Goal: Information Seeking & Learning: Learn about a topic

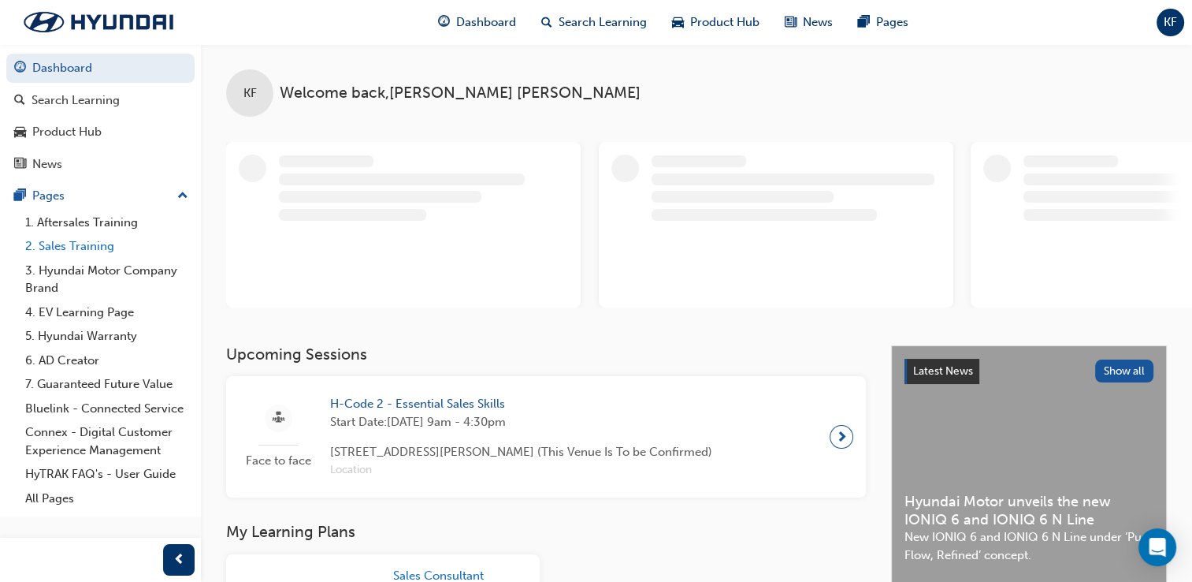
click at [95, 243] on link "2. Sales Training" at bounding box center [107, 246] width 176 height 24
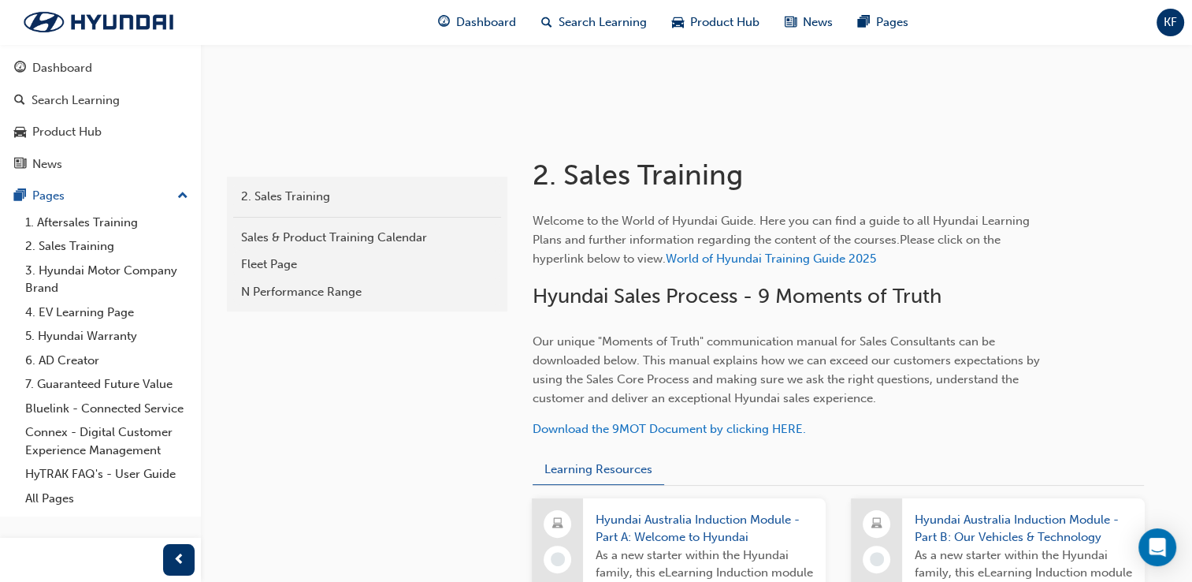
scroll to position [236, 0]
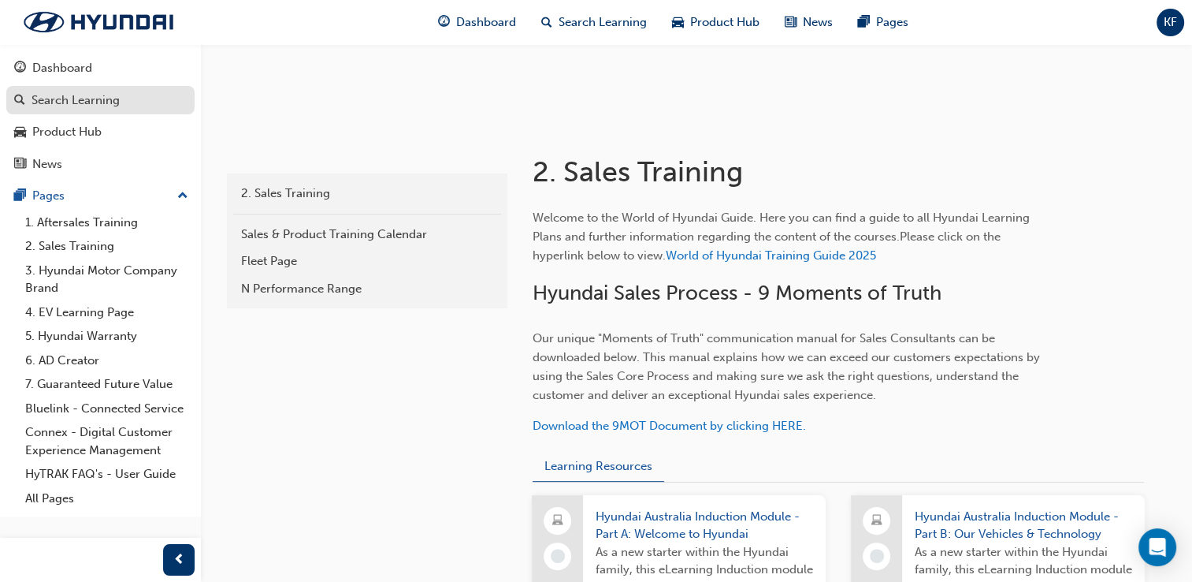
click at [107, 102] on div "Search Learning" at bounding box center [76, 100] width 88 height 18
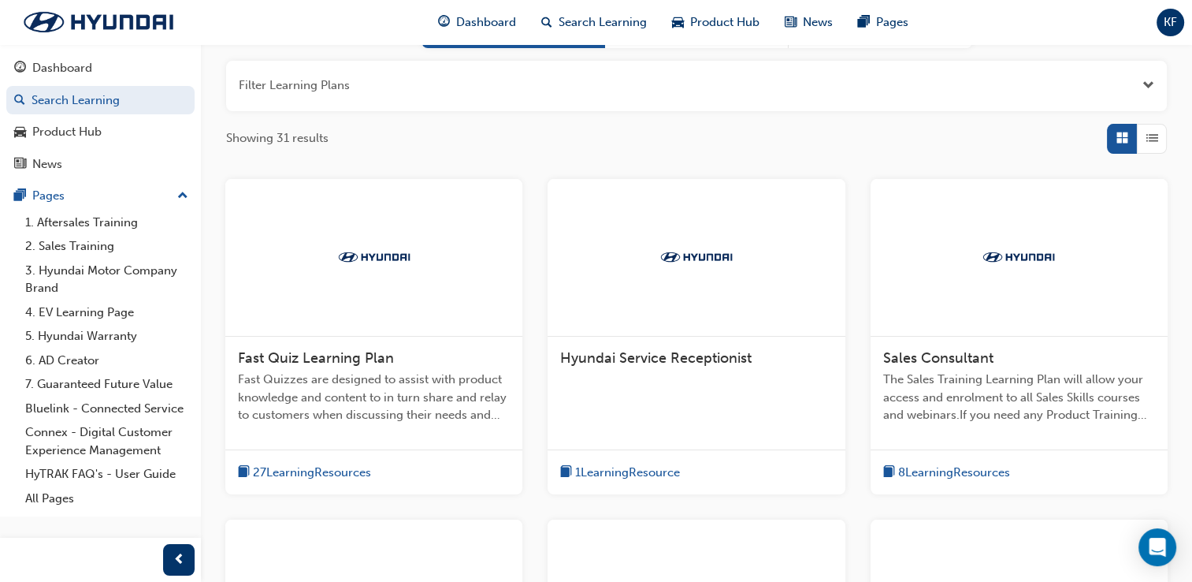
scroll to position [236, 0]
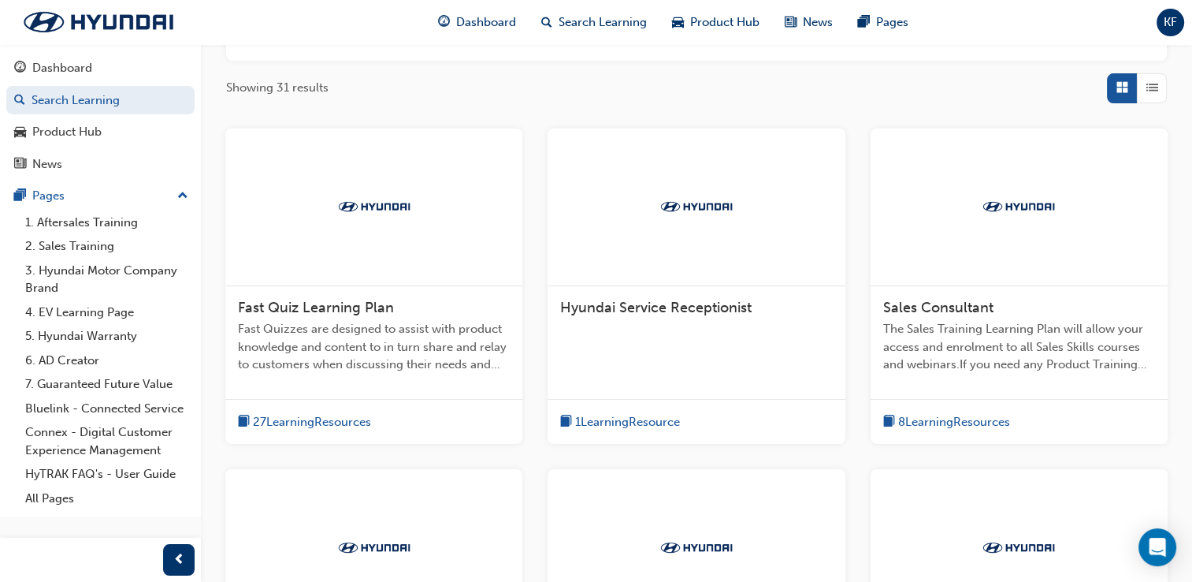
click at [340, 416] on span "27 Learning Resources" at bounding box center [312, 422] width 118 height 18
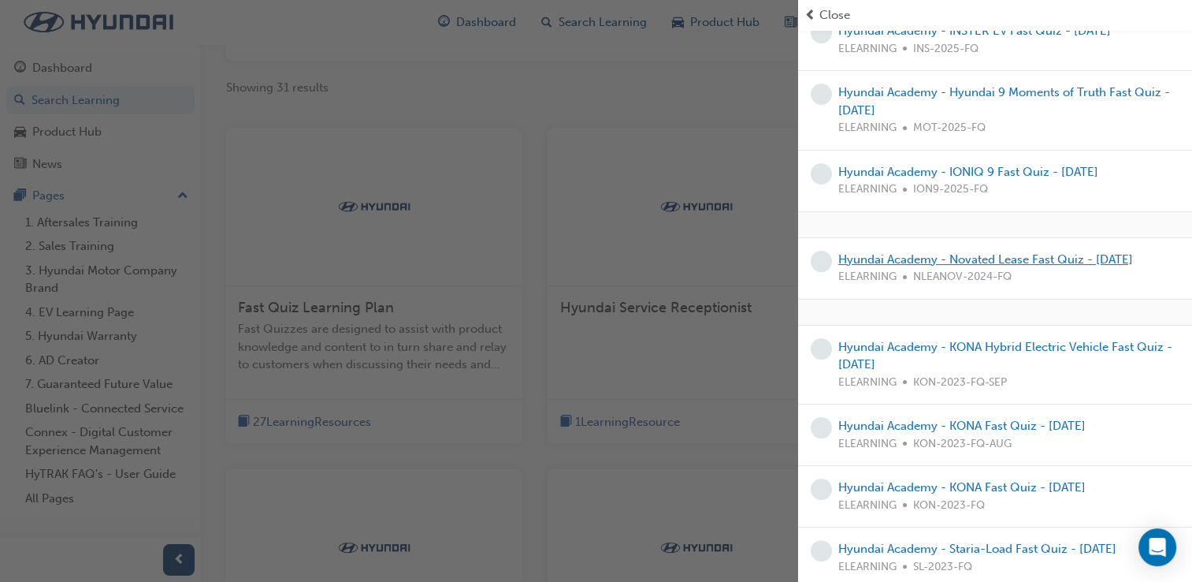
click at [915, 255] on link "Hyundai Academy - Novated Lease Fast Quiz - November 2024" at bounding box center [986, 259] width 295 height 14
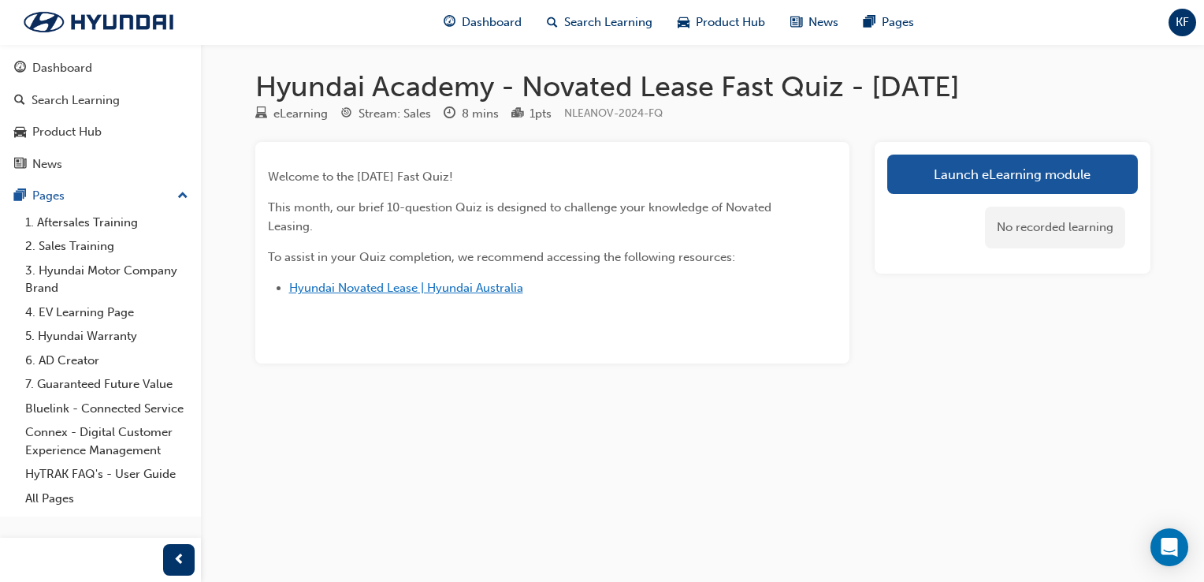
click at [410, 292] on span "Hyundai Novated Lease | Hyundai Australia" at bounding box center [406, 288] width 234 height 14
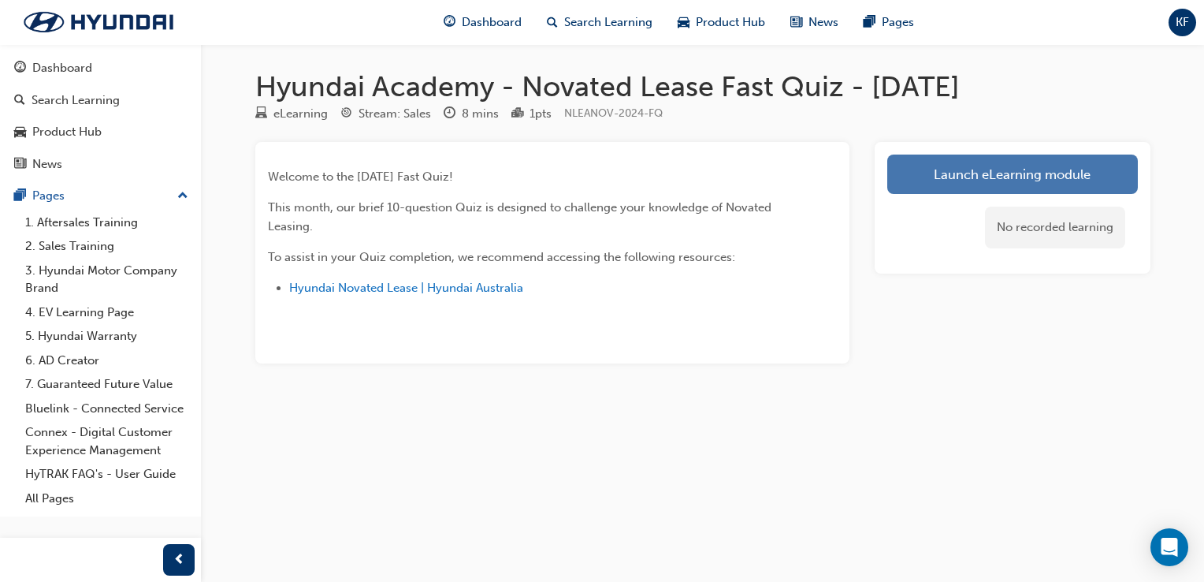
click at [921, 181] on link "Launch eLearning module" at bounding box center [1012, 173] width 251 height 39
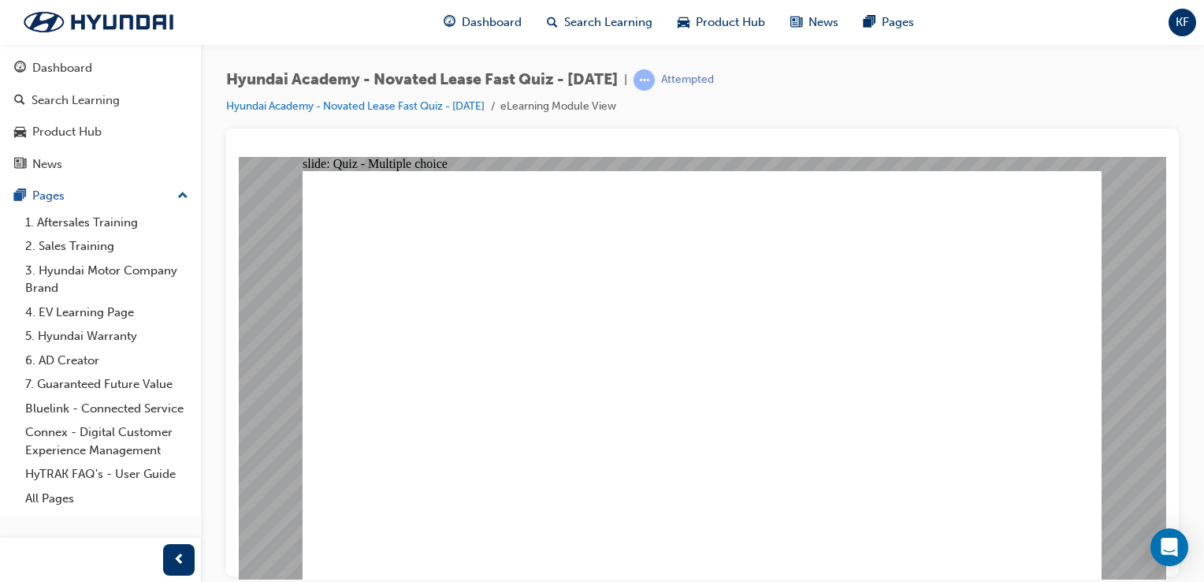
checkbox input "true"
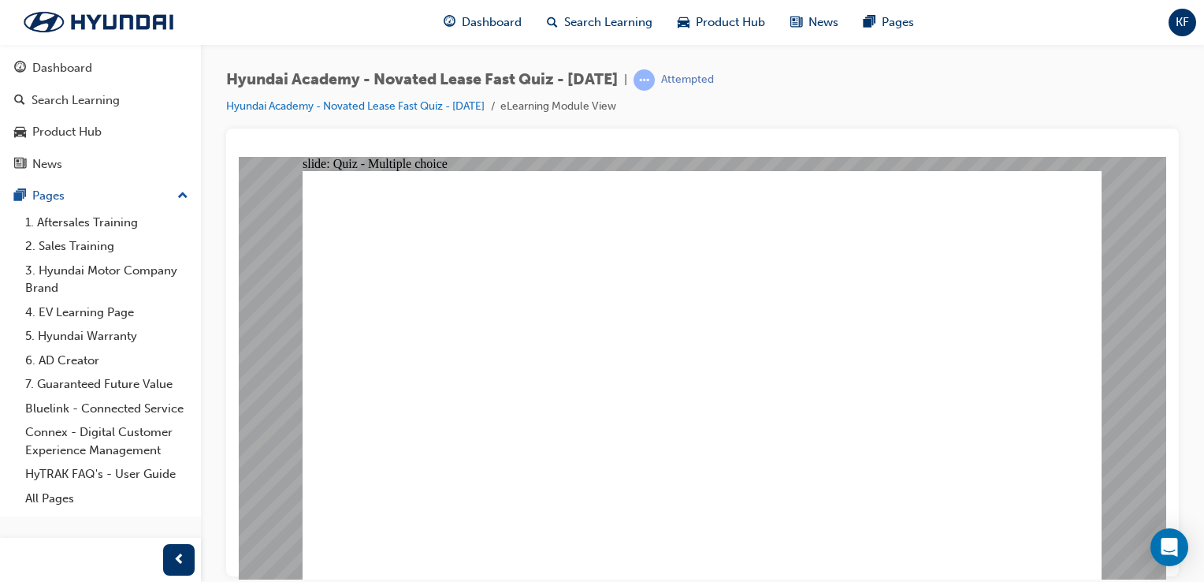
checkbox input "true"
radio input "true"
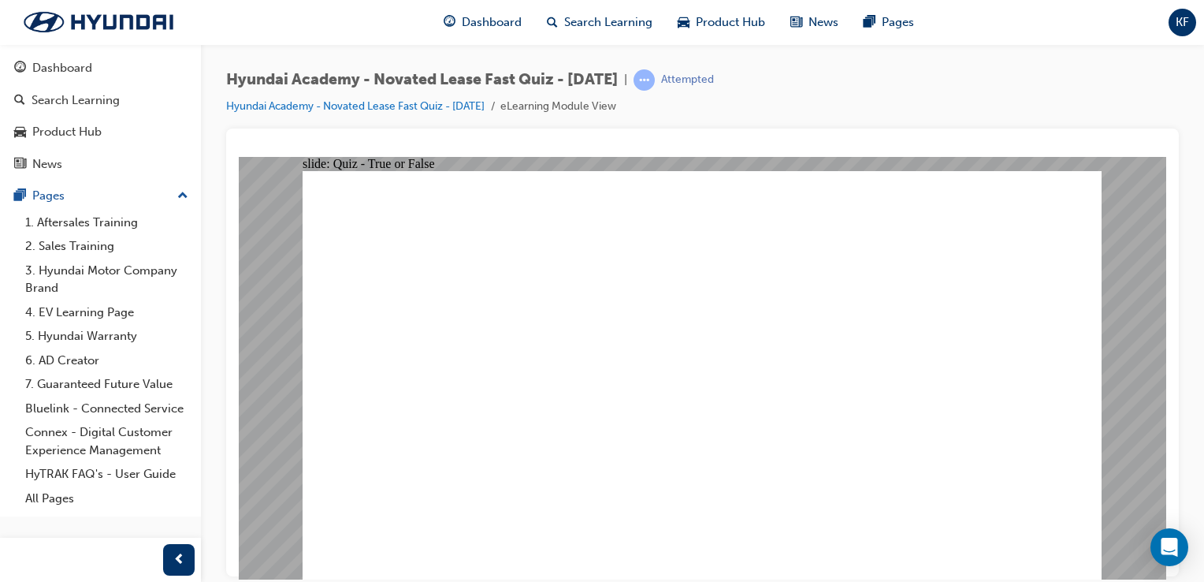
radio input "true"
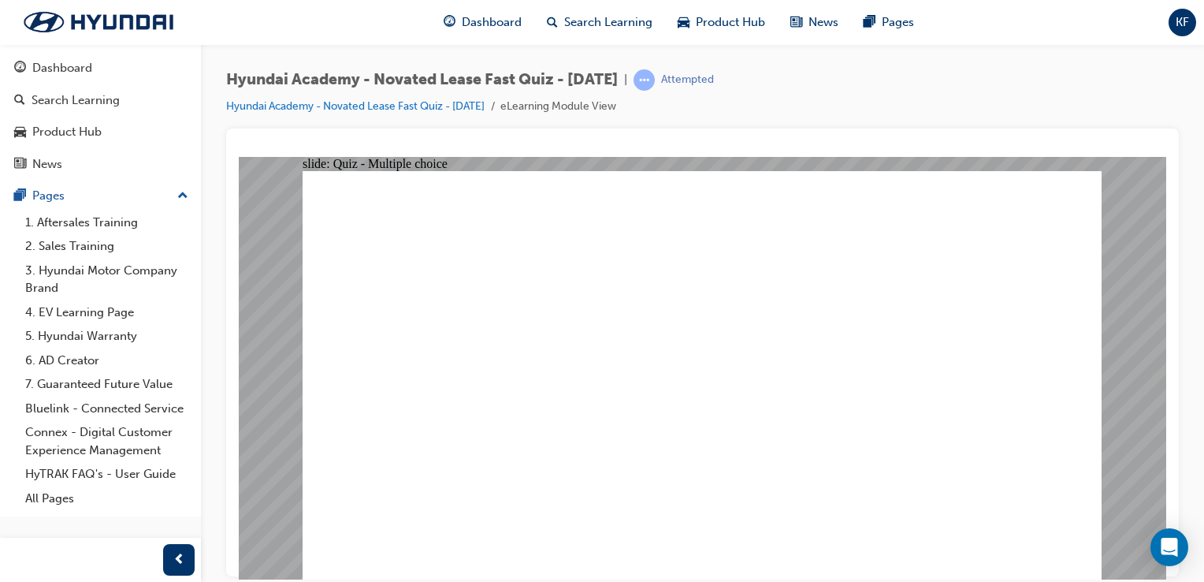
radio input "true"
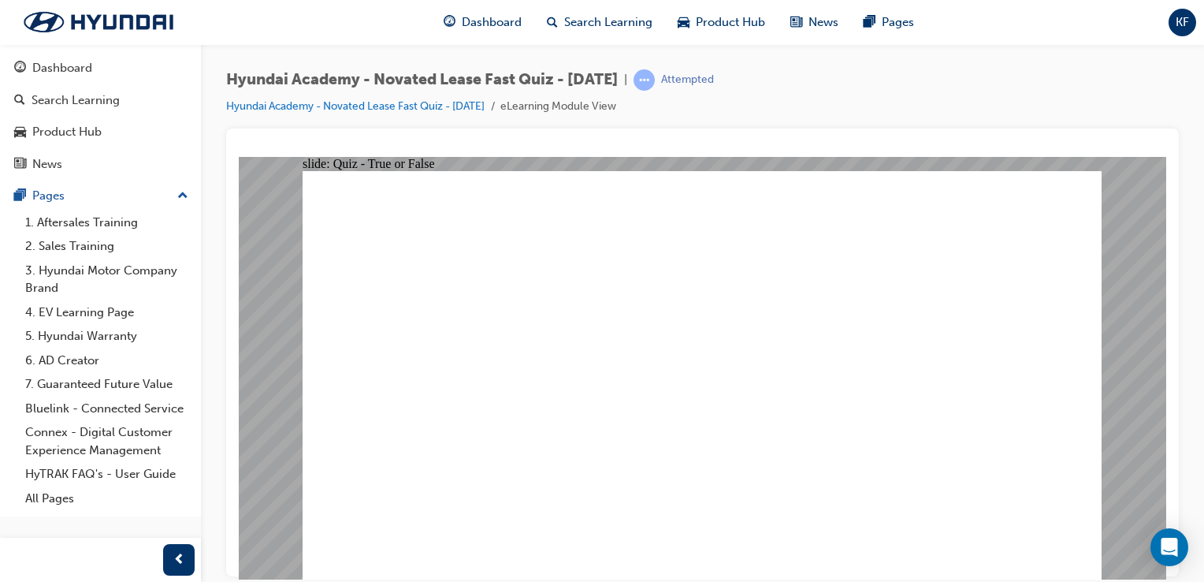
radio input "true"
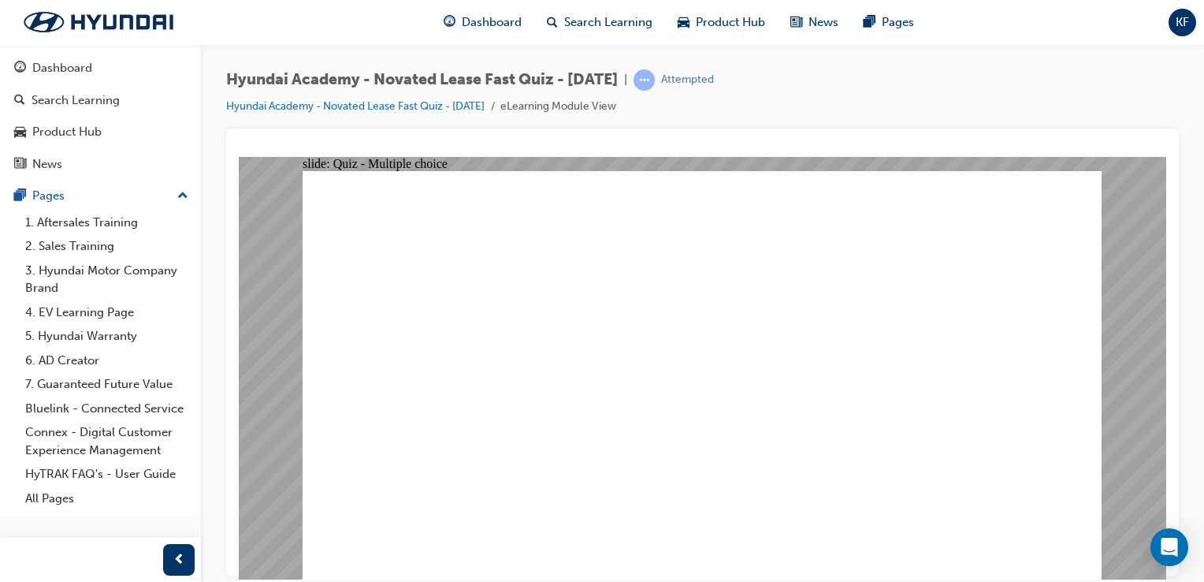
radio input "true"
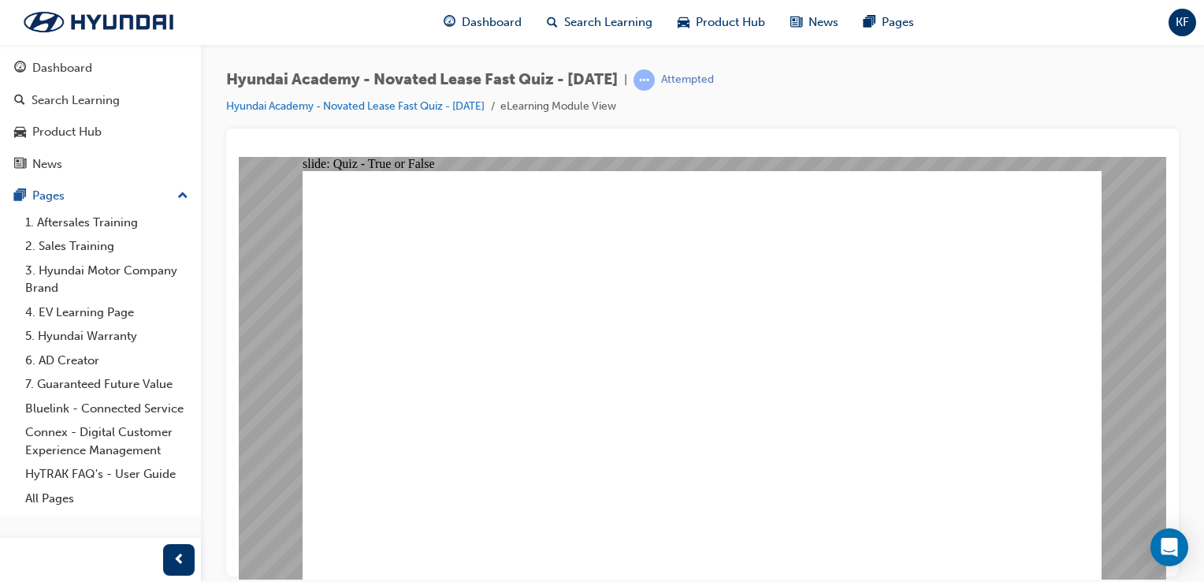
radio input "true"
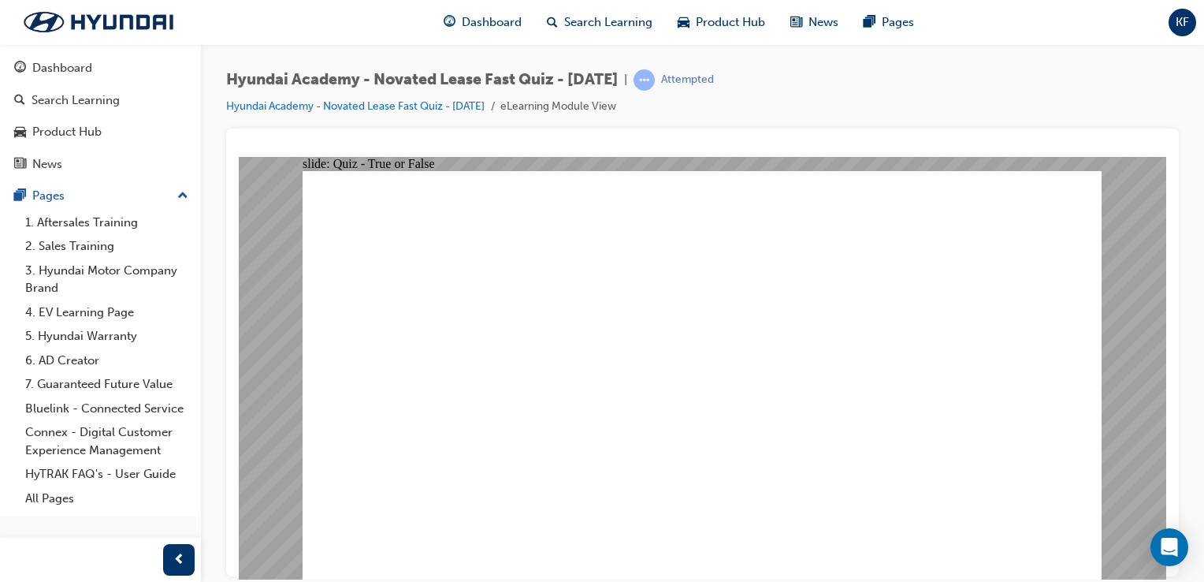
radio input "true"
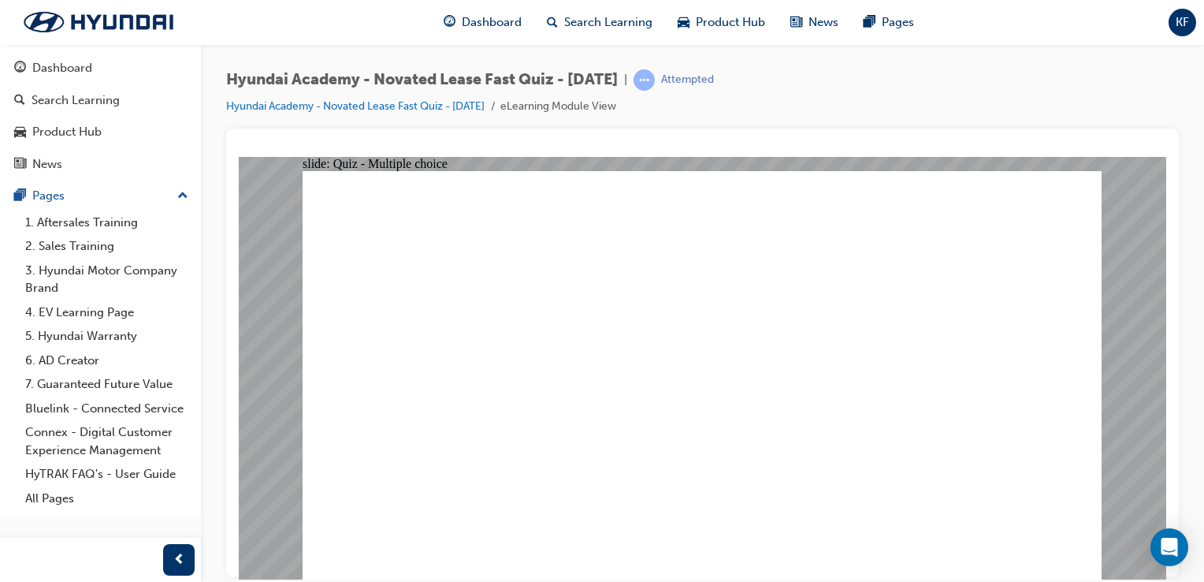
radio input "true"
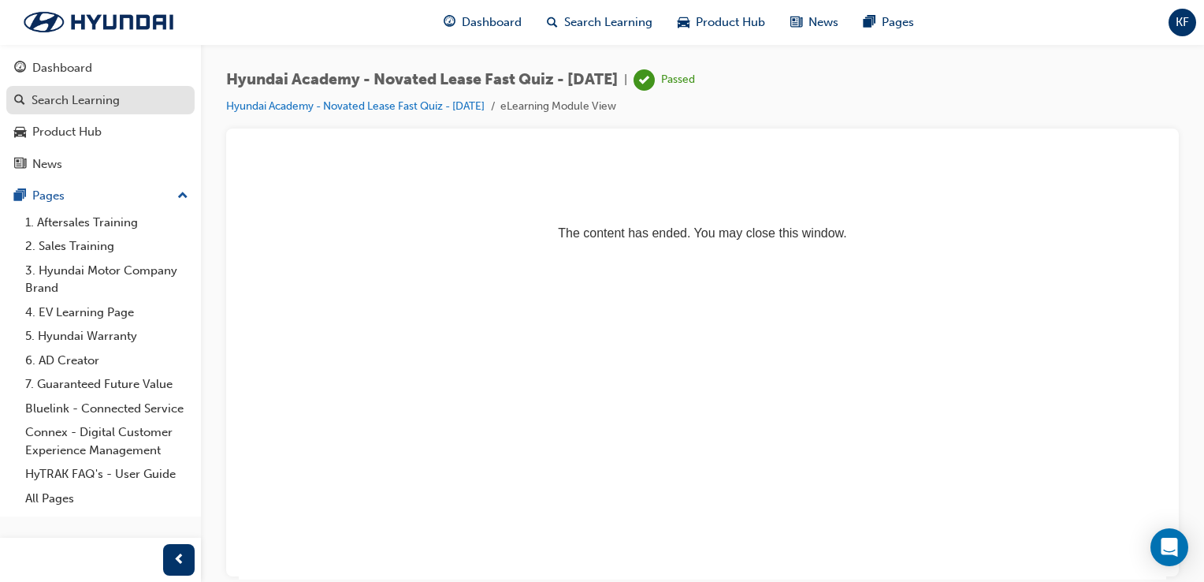
click at [95, 104] on div "Search Learning" at bounding box center [76, 100] width 88 height 18
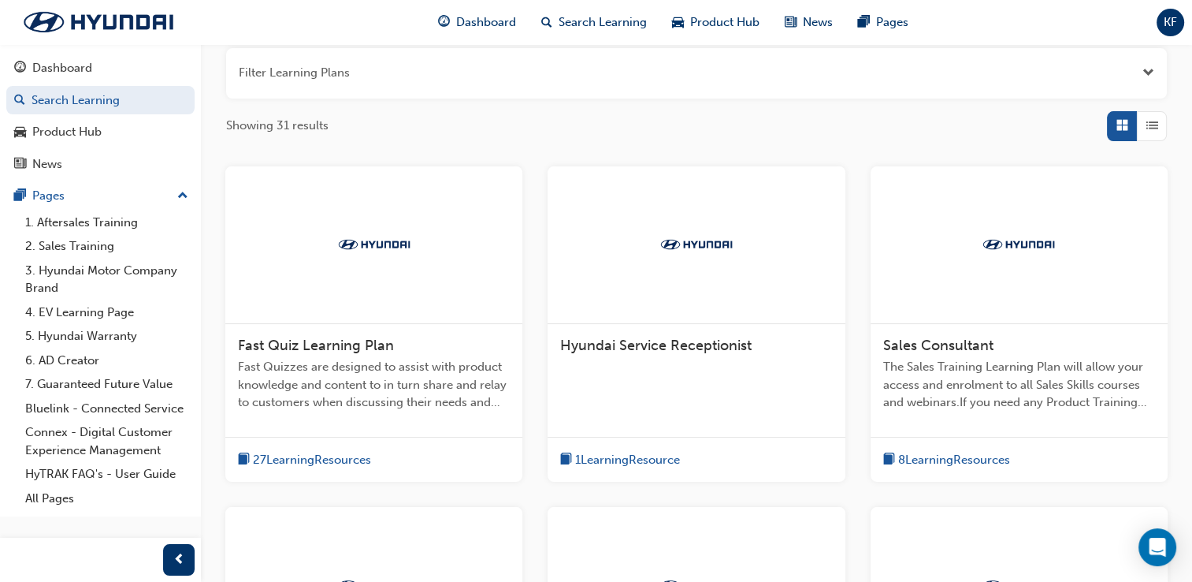
scroll to position [158, 0]
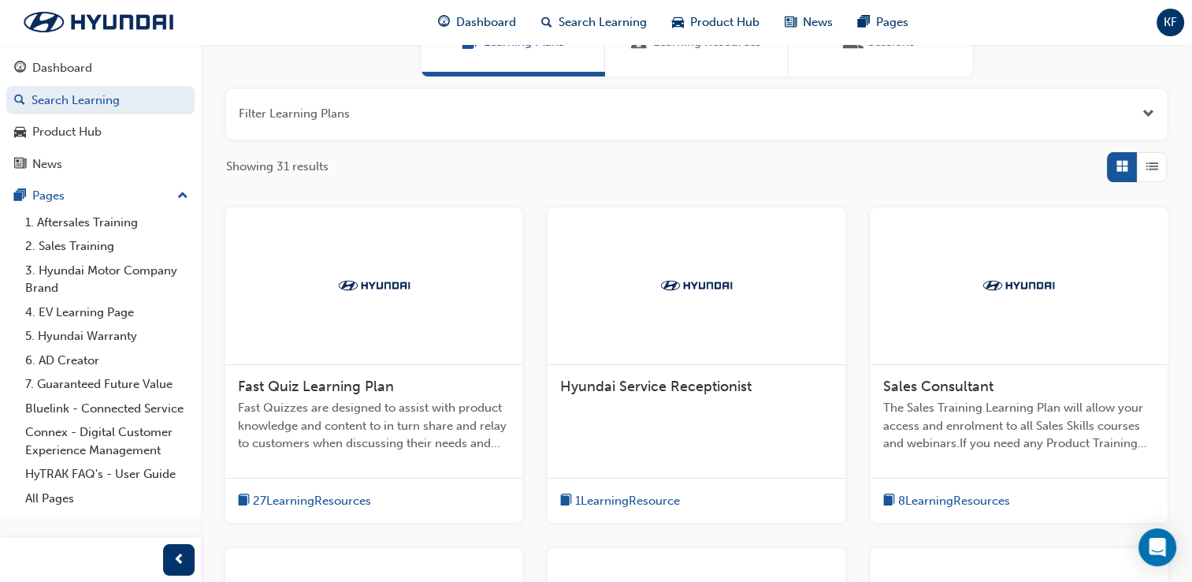
click at [346, 493] on span "27 Learning Resources" at bounding box center [312, 501] width 118 height 18
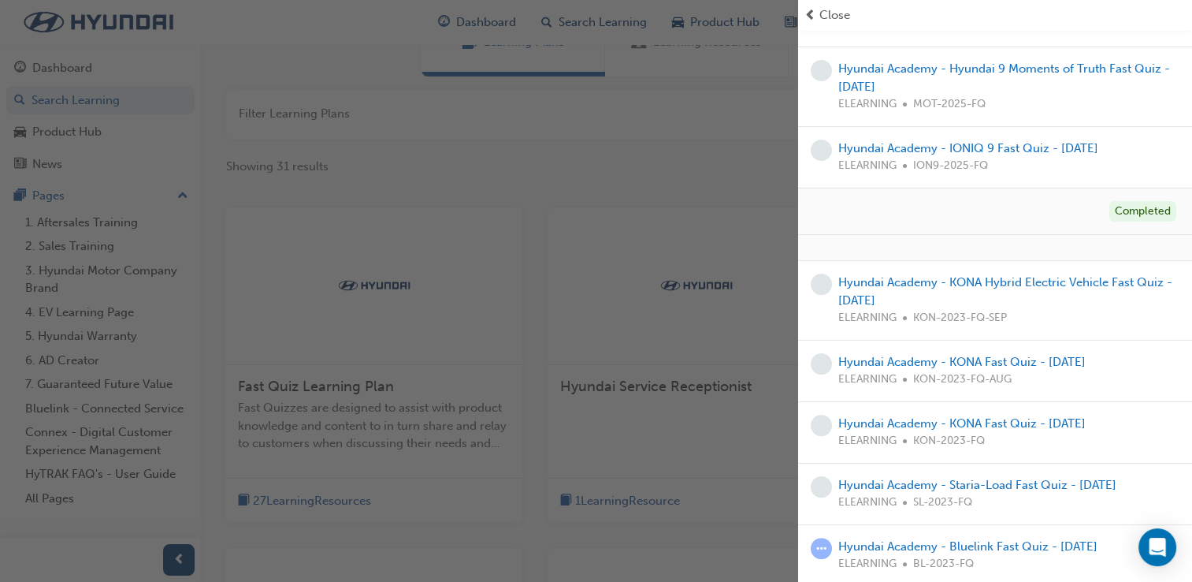
scroll to position [79, 0]
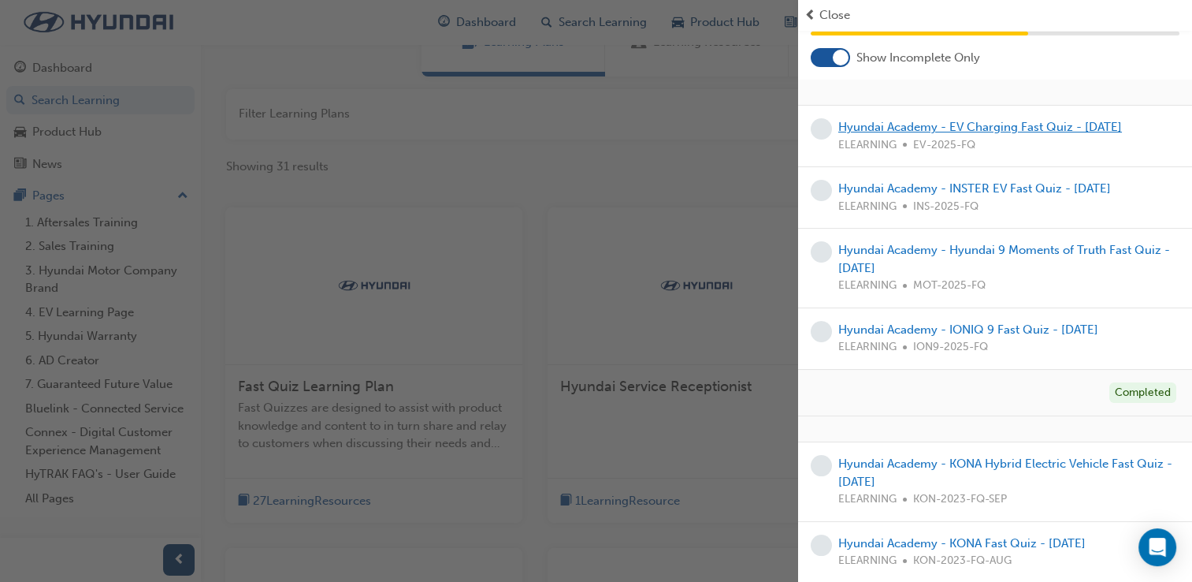
click at [943, 128] on link "Hyundai Academy - EV Charging Fast Quiz - [DATE]" at bounding box center [981, 127] width 284 height 14
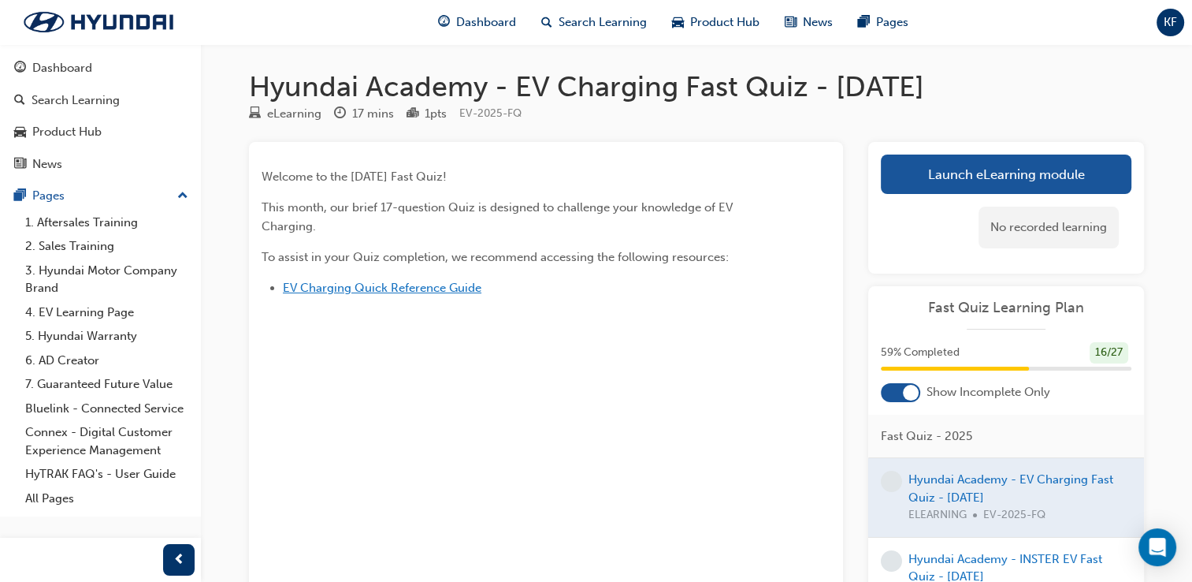
click at [419, 286] on span "EV Charging Quick Reference Guide" at bounding box center [382, 288] width 199 height 14
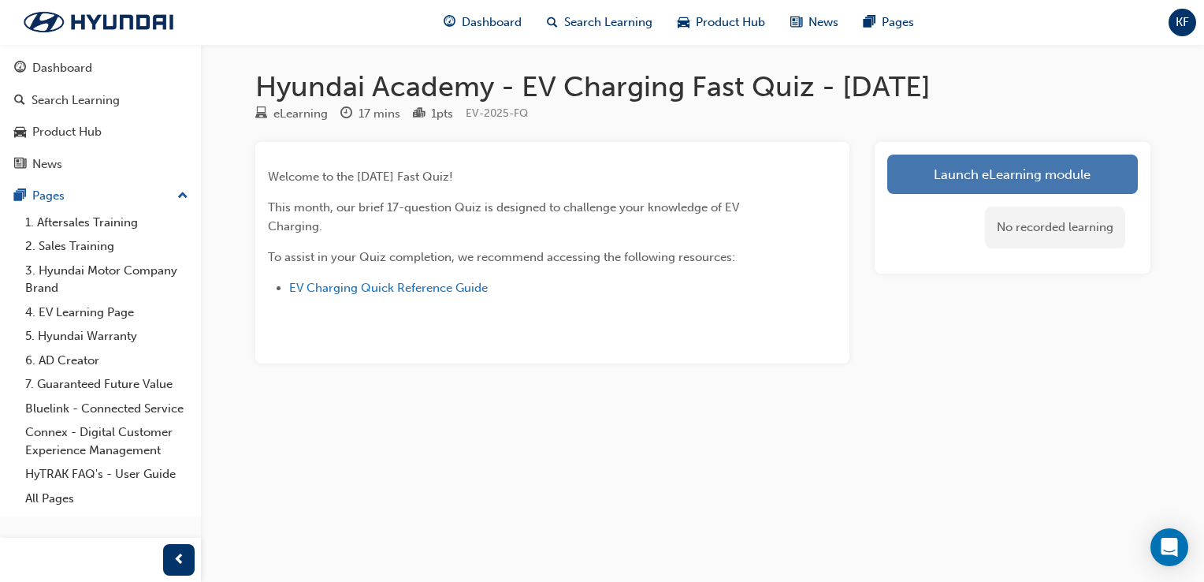
click at [943, 187] on link "Launch eLearning module" at bounding box center [1012, 173] width 251 height 39
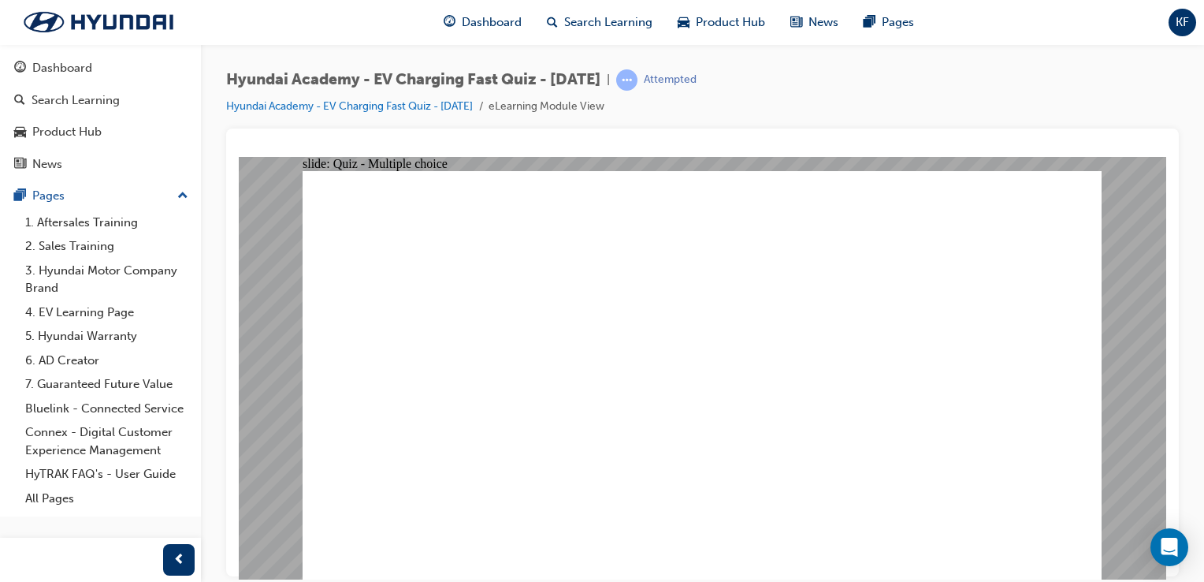
radio input "true"
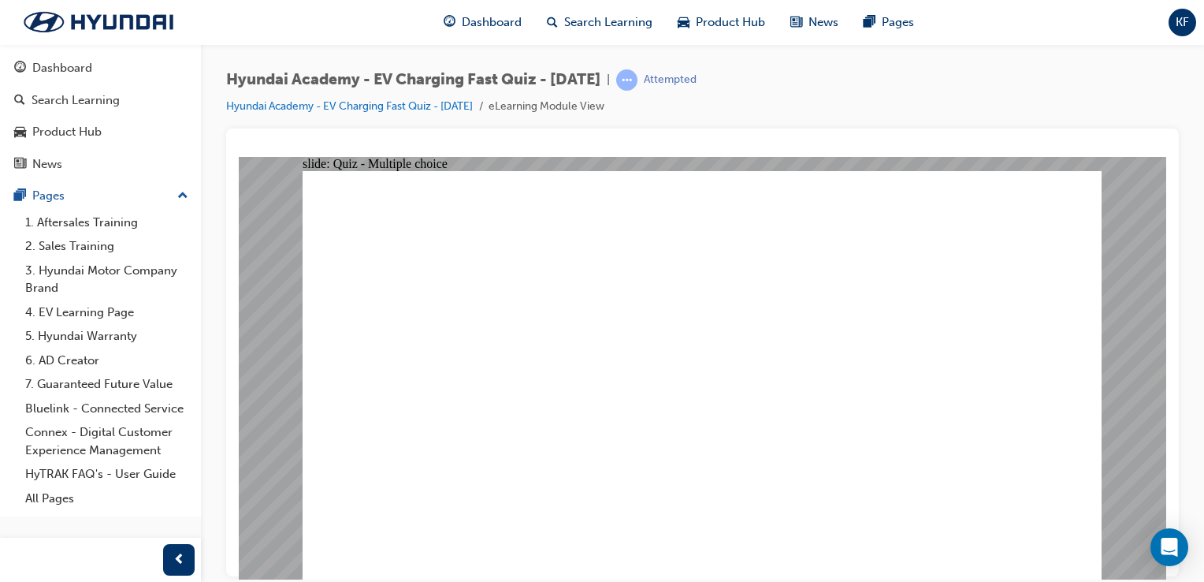
radio input "true"
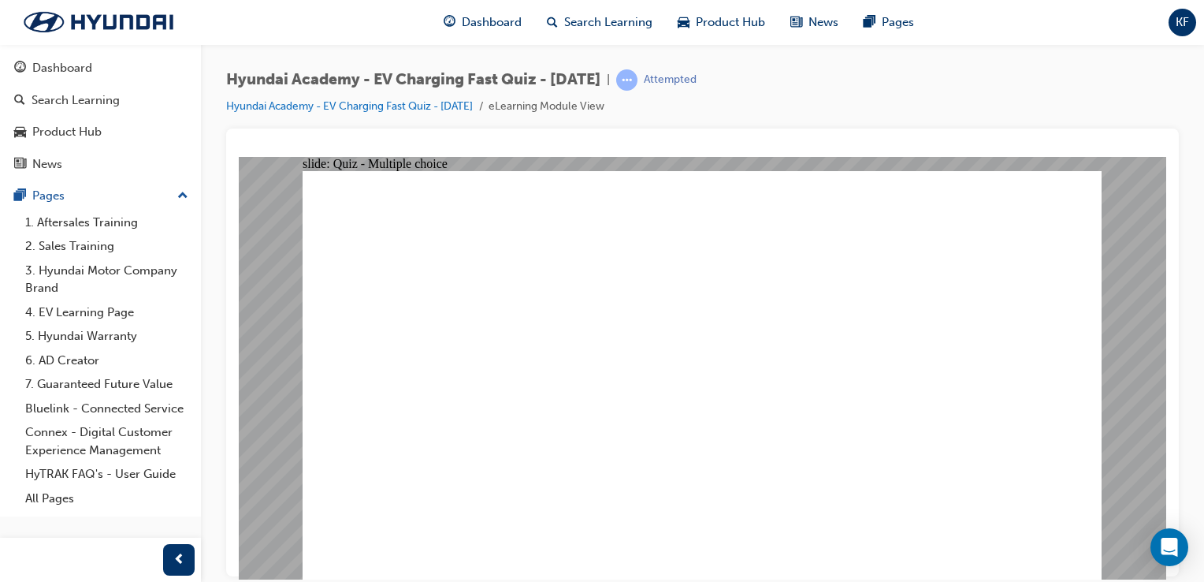
radio input "false"
radio input "true"
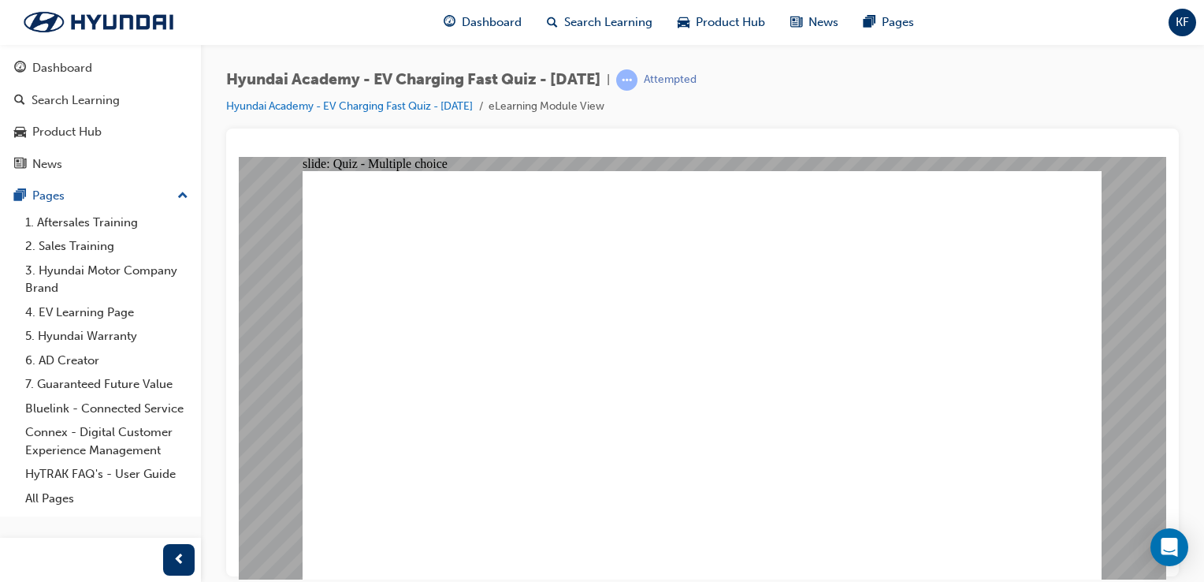
radio input "false"
radio input "true"
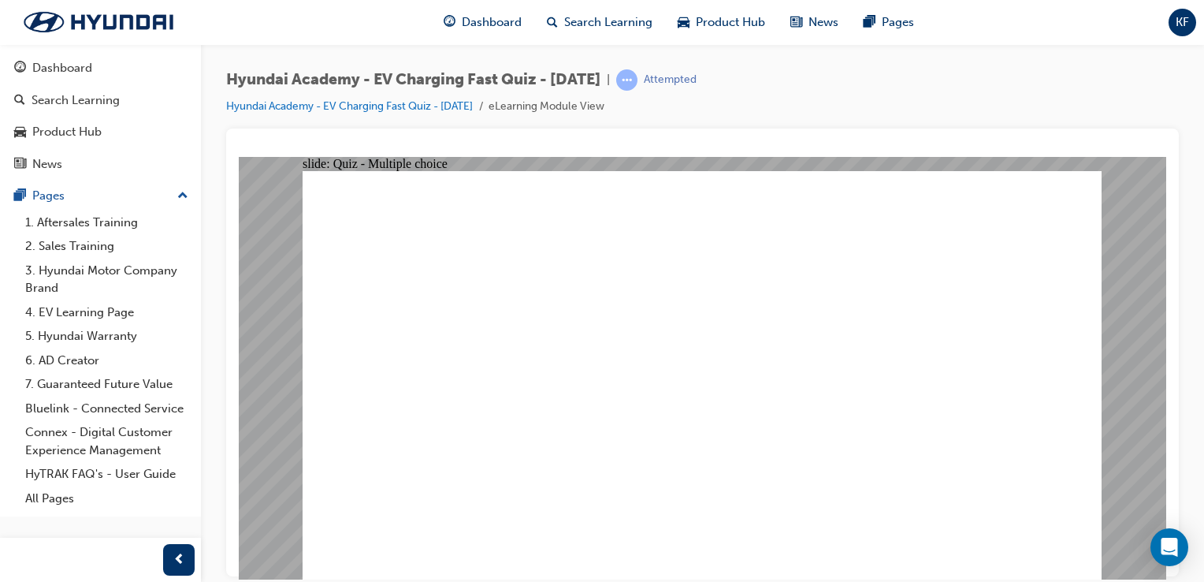
radio input "true"
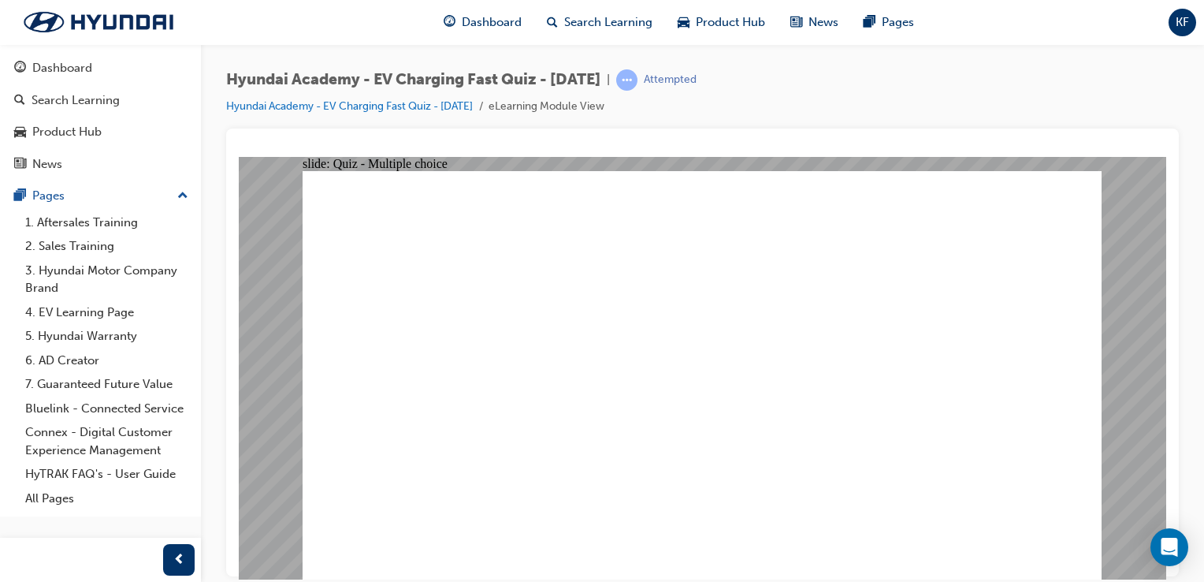
radio input "true"
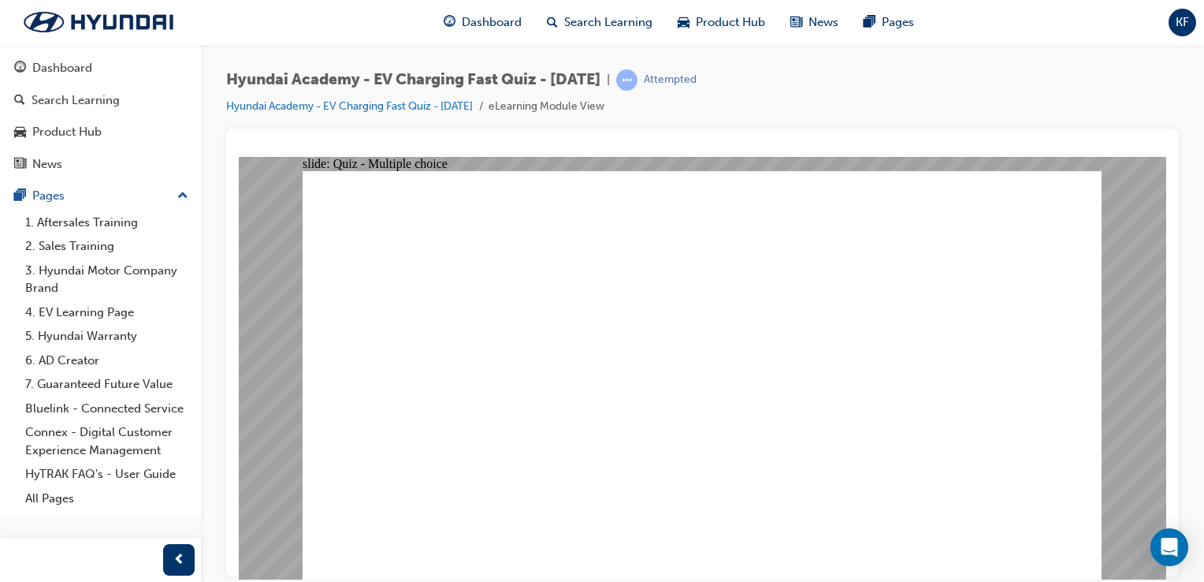
radio input "true"
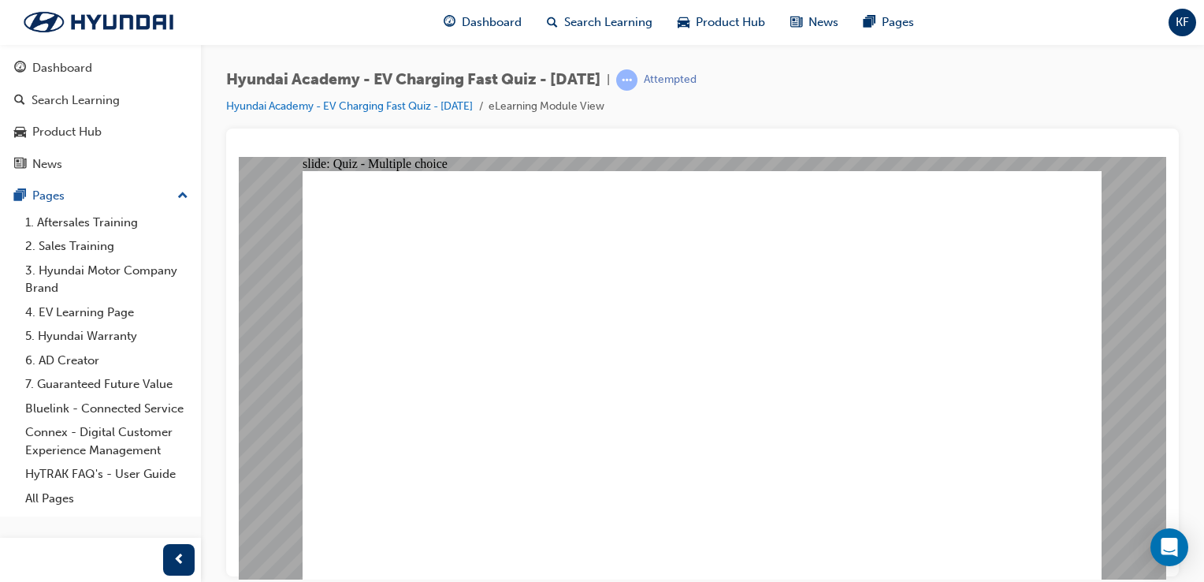
radio input "true"
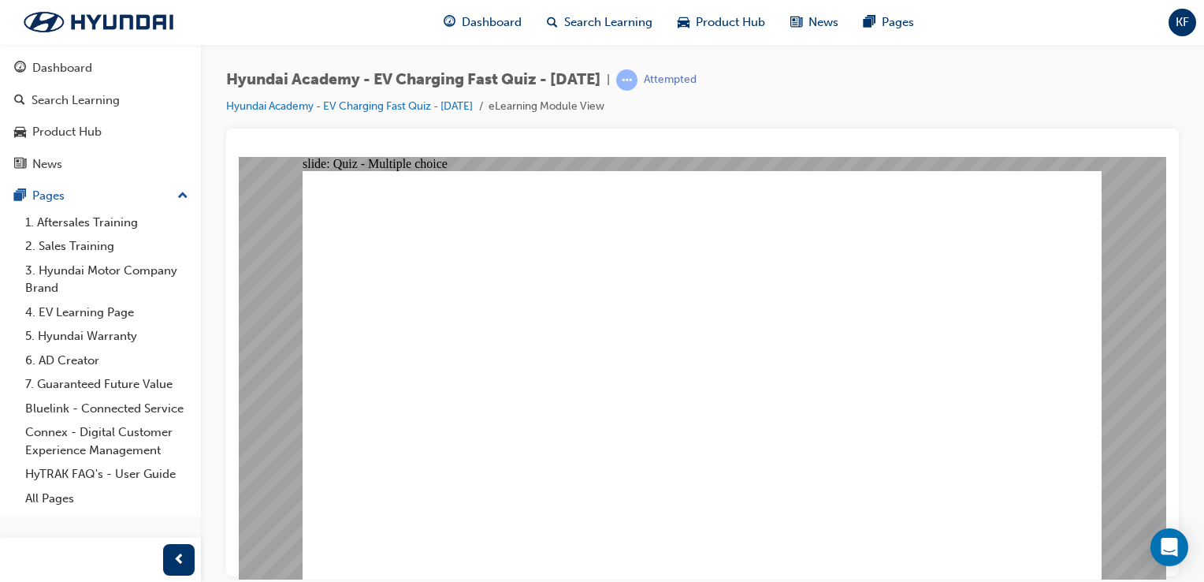
radio input "true"
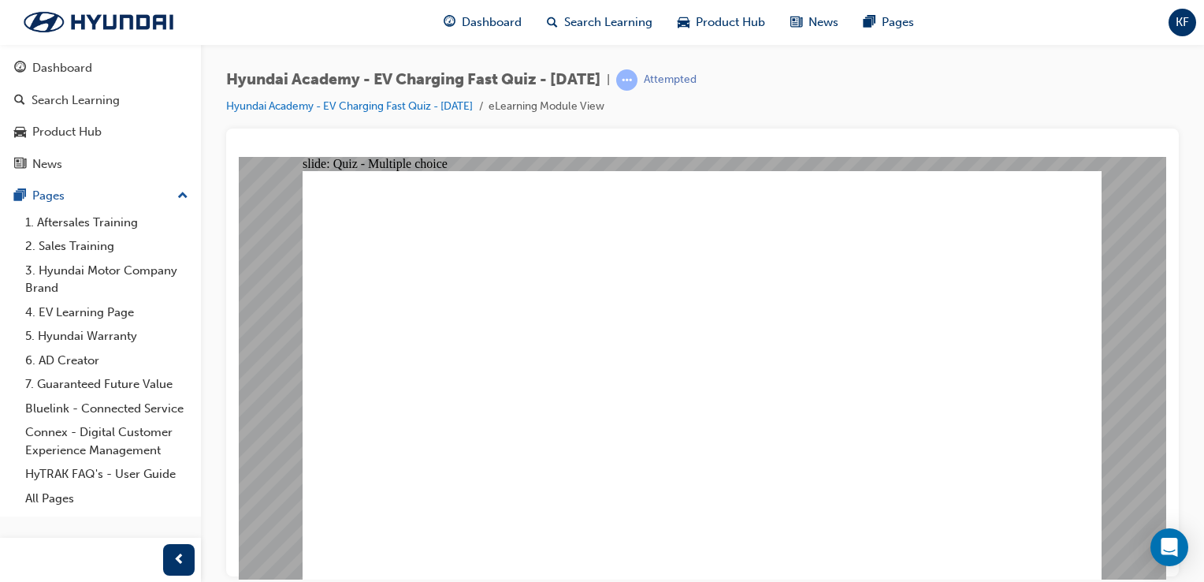
radio input "true"
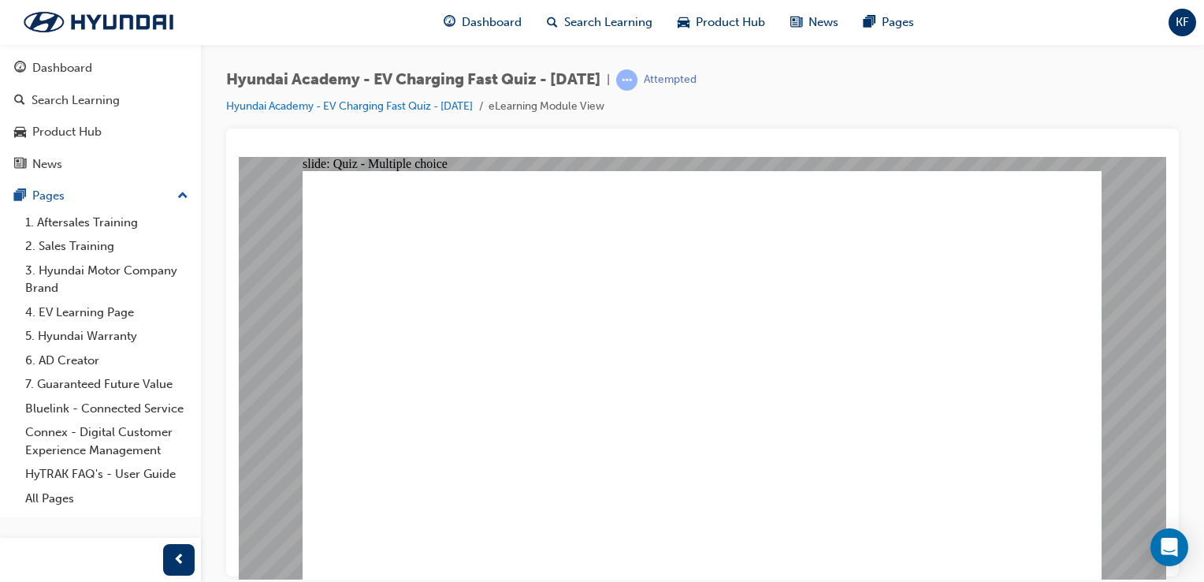
radio input "true"
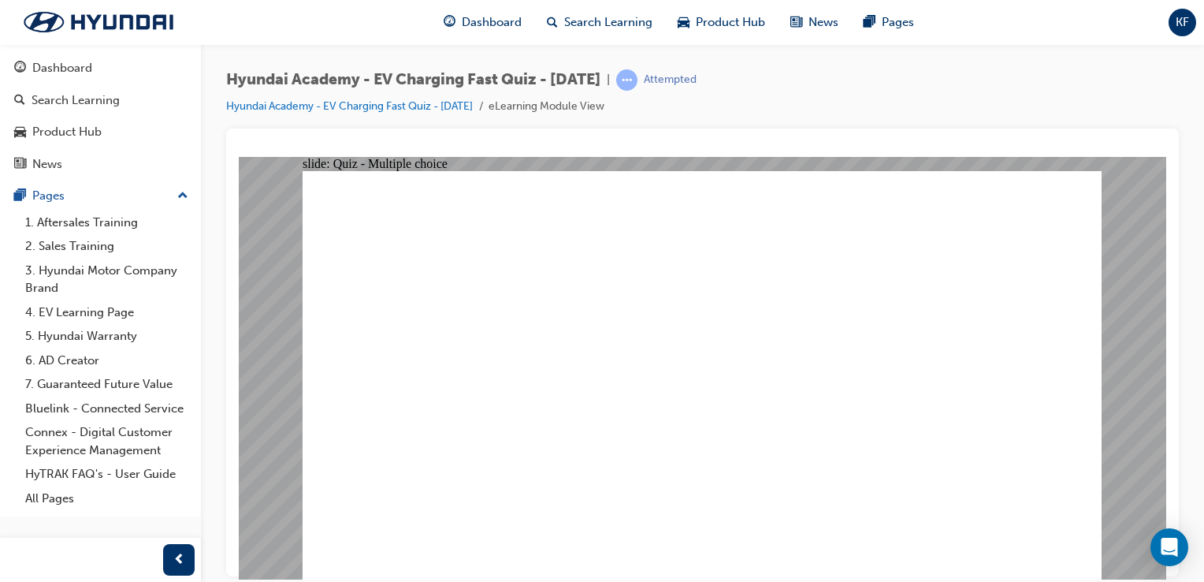
drag, startPoint x: 447, startPoint y: 221, endPoint x: 687, endPoint y: 229, distance: 240.5
radio input "true"
